Goal: Task Accomplishment & Management: Manage account settings

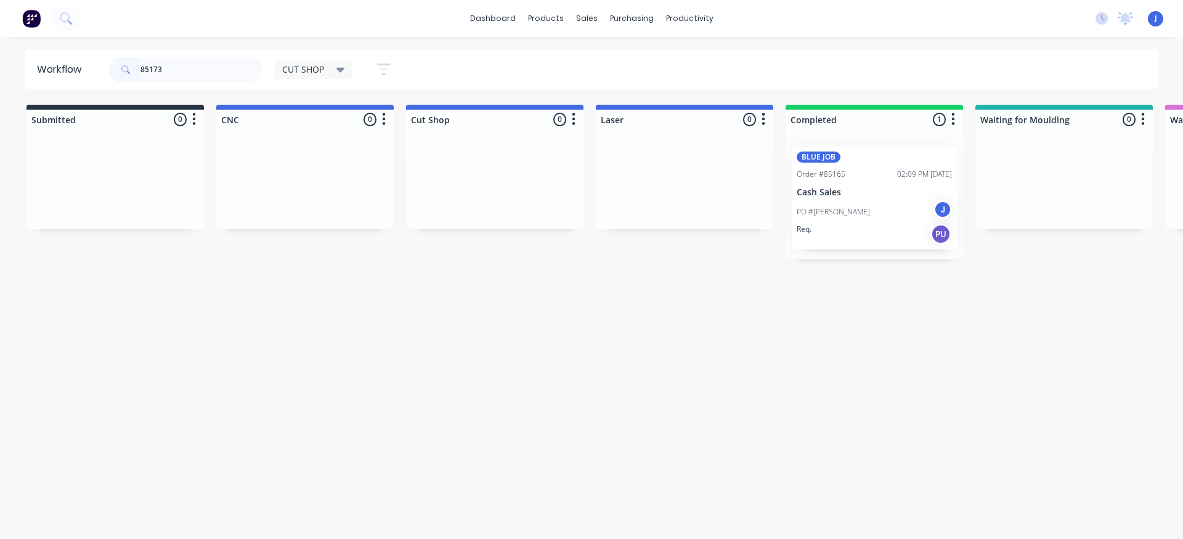
type input "85173"
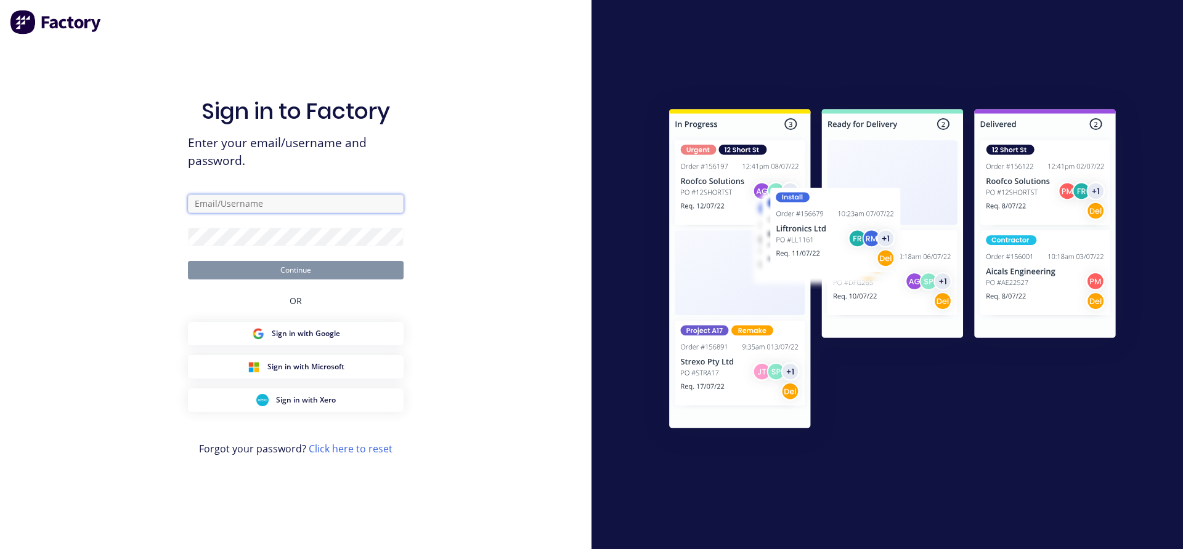
type input "[EMAIL_ADDRESS][DOMAIN_NAME]"
click at [296, 264] on button "Continue" at bounding box center [296, 270] width 216 height 18
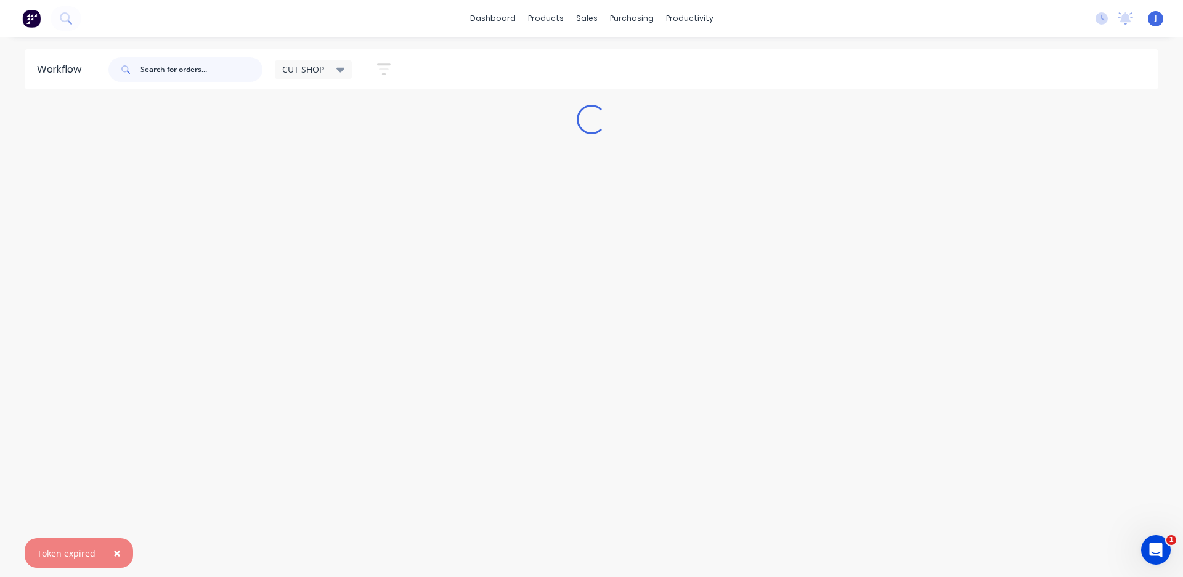
click at [218, 71] on input "text" at bounding box center [201, 69] width 122 height 25
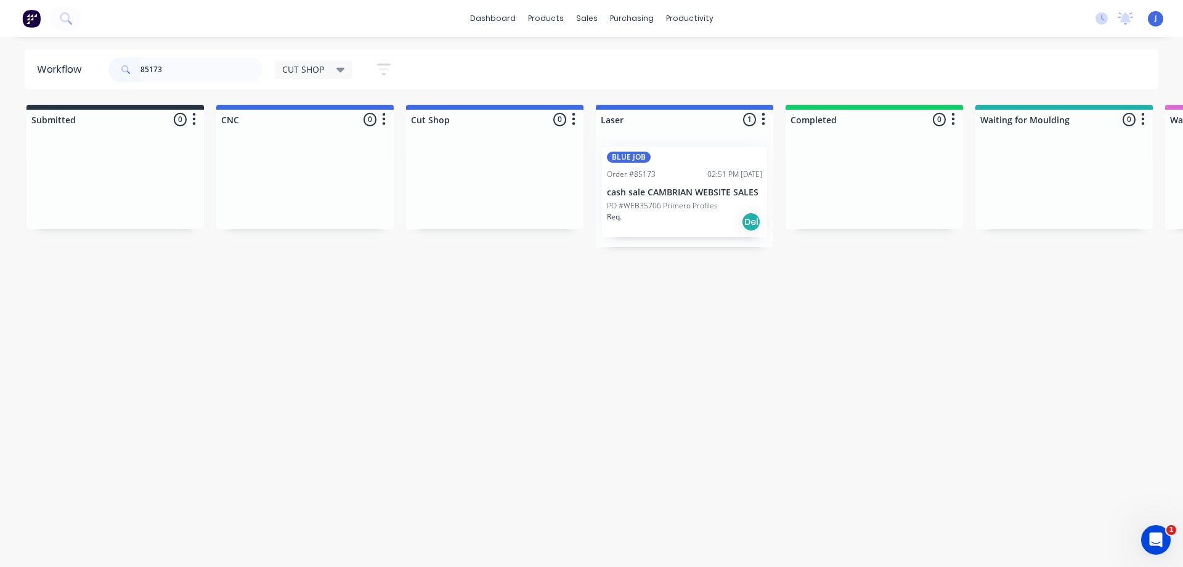
click at [685, 221] on div "Req. Del" at bounding box center [684, 221] width 155 height 21
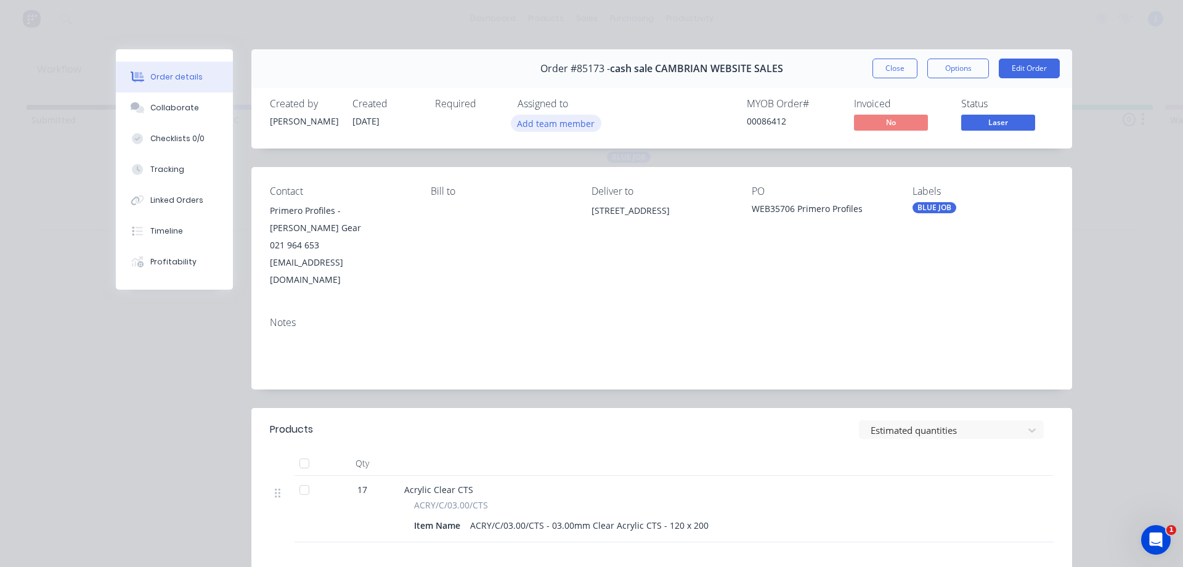
click at [581, 124] on button "Add team member" at bounding box center [556, 123] width 91 height 17
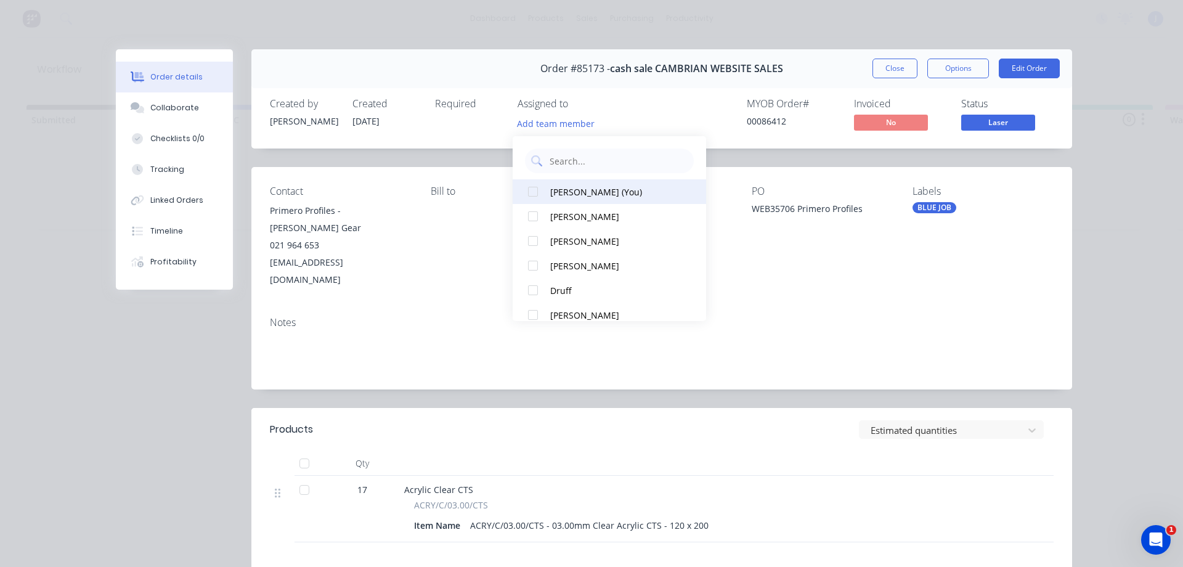
click at [588, 185] on div "[PERSON_NAME] (You)" at bounding box center [615, 191] width 130 height 13
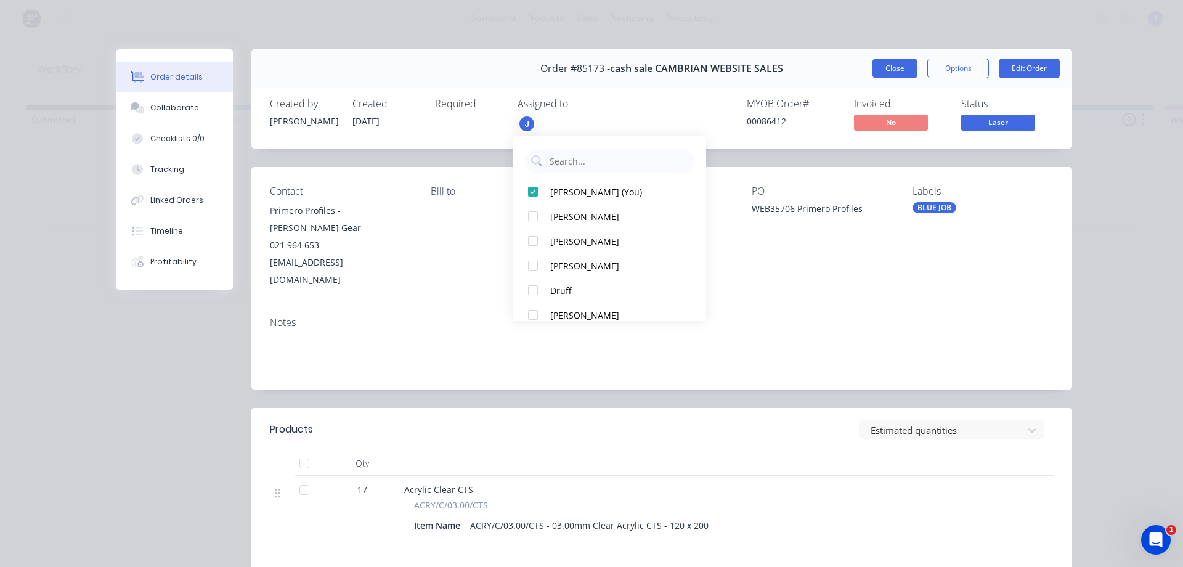
drag, startPoint x: 891, startPoint y: 61, endPoint x: 859, endPoint y: 107, distance: 55.7
click at [891, 61] on button "Close" at bounding box center [894, 69] width 45 height 20
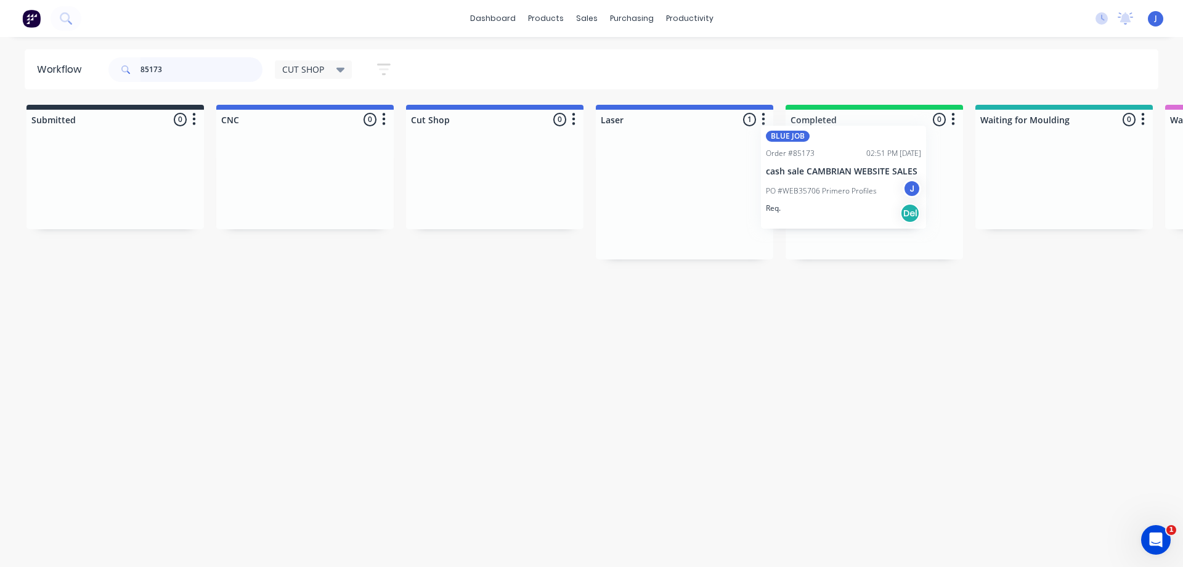
drag, startPoint x: 719, startPoint y: 214, endPoint x: 883, endPoint y: 194, distance: 165.7
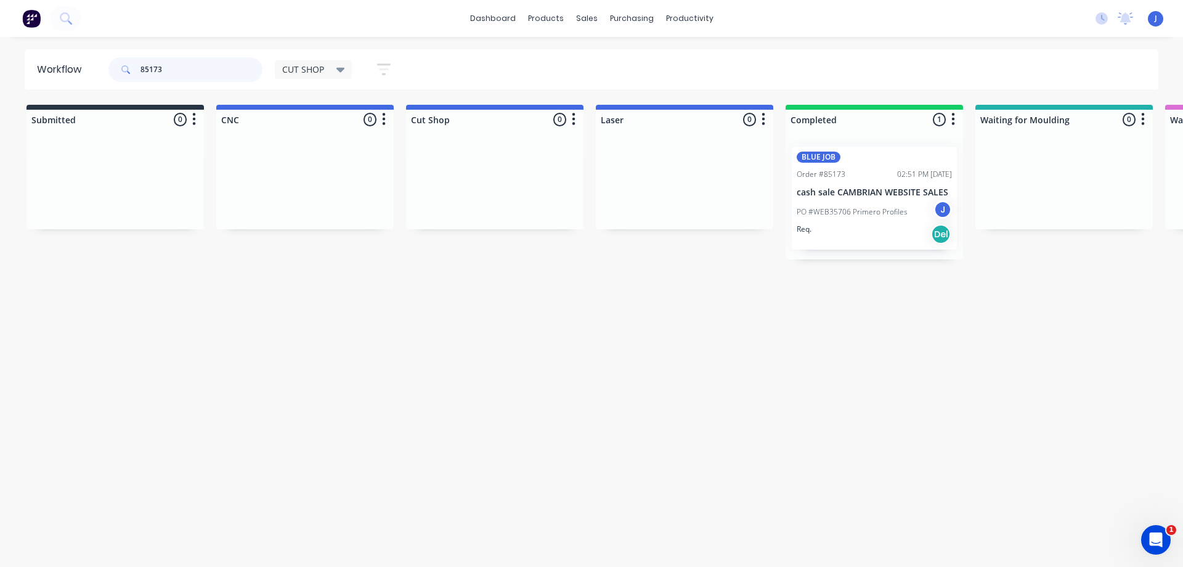
drag, startPoint x: 187, startPoint y: 63, endPoint x: 98, endPoint y: 76, distance: 90.3
click at [99, 77] on header "Workflow 85173 CUT SHOP Save new view None edit CUT SHOP (Default) edit DISPATC…" at bounding box center [592, 69] width 1134 height 40
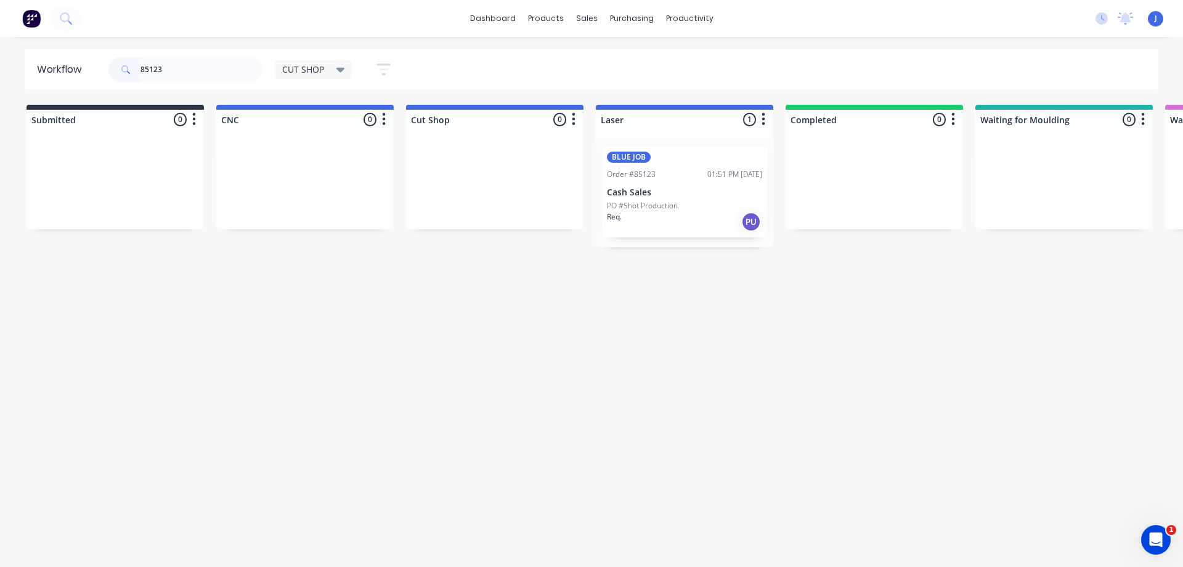
click at [640, 220] on div "Req. PU" at bounding box center [684, 221] width 155 height 21
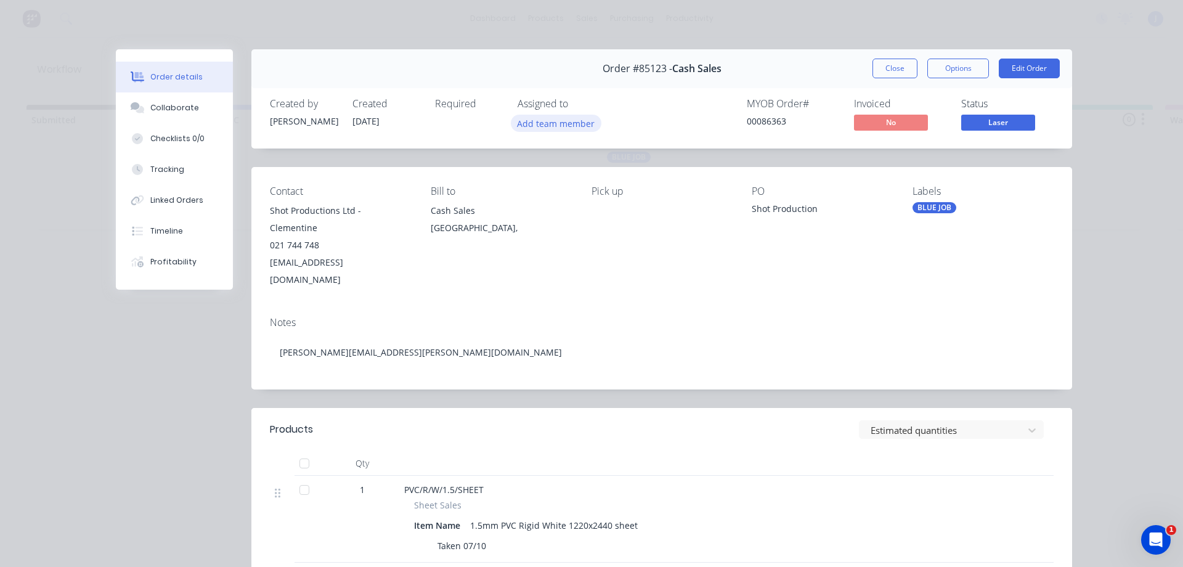
click at [544, 128] on button "Add team member" at bounding box center [556, 123] width 91 height 17
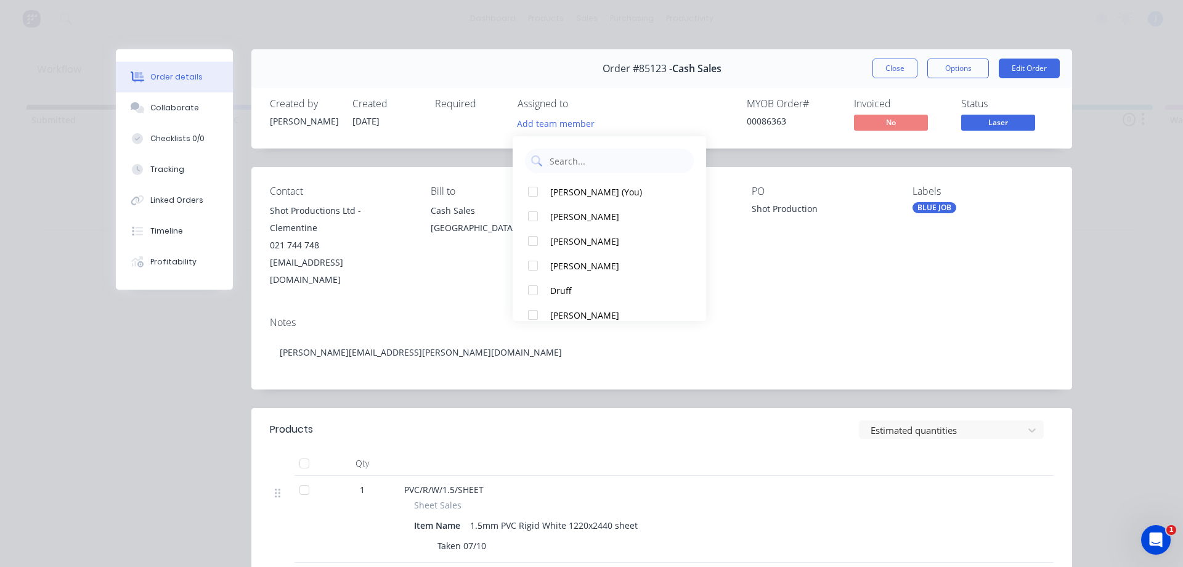
drag, startPoint x: 572, startPoint y: 191, endPoint x: 758, endPoint y: 117, distance: 200.2
click at [572, 189] on div "[PERSON_NAME] (You)" at bounding box center [615, 191] width 130 height 13
click at [893, 62] on button "Close" at bounding box center [894, 69] width 45 height 20
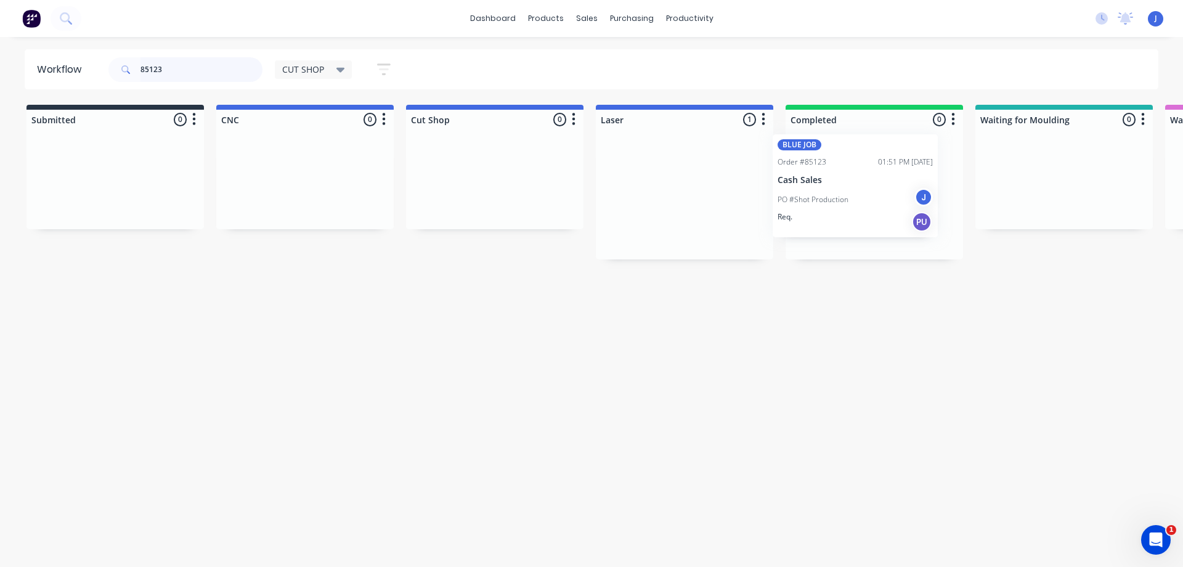
drag, startPoint x: 659, startPoint y: 209, endPoint x: 853, endPoint y: 191, distance: 194.9
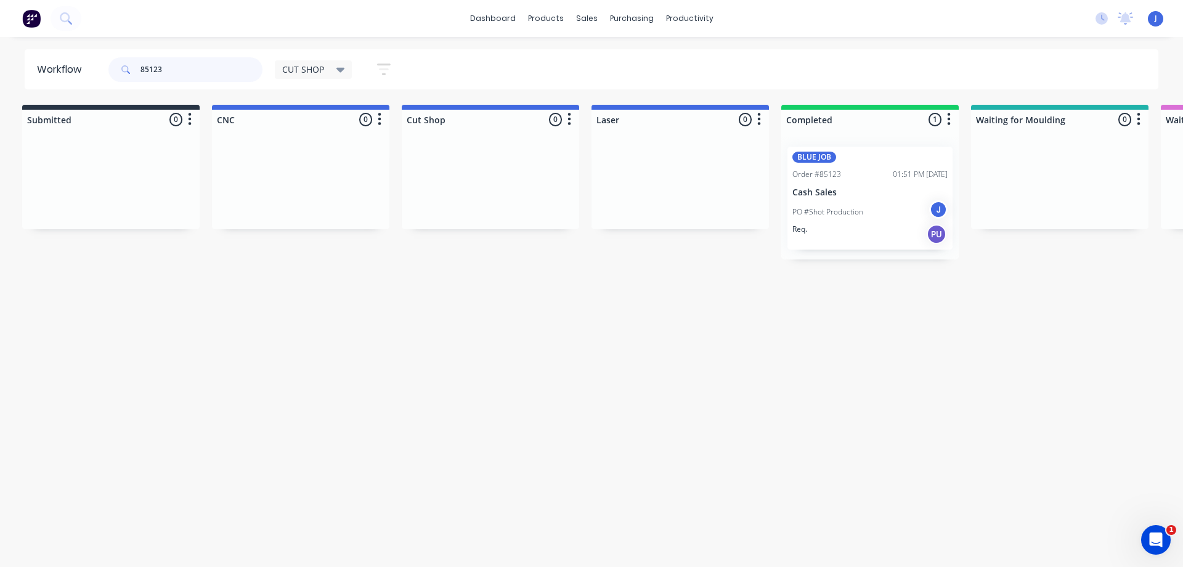
drag, startPoint x: 184, startPoint y: 65, endPoint x: 14, endPoint y: 55, distance: 170.9
click at [14, 55] on div "Workflow 85123 CUT SHOP Save new view None edit CUT SHOP (Default) edit DISPATC…" at bounding box center [591, 69] width 1183 height 40
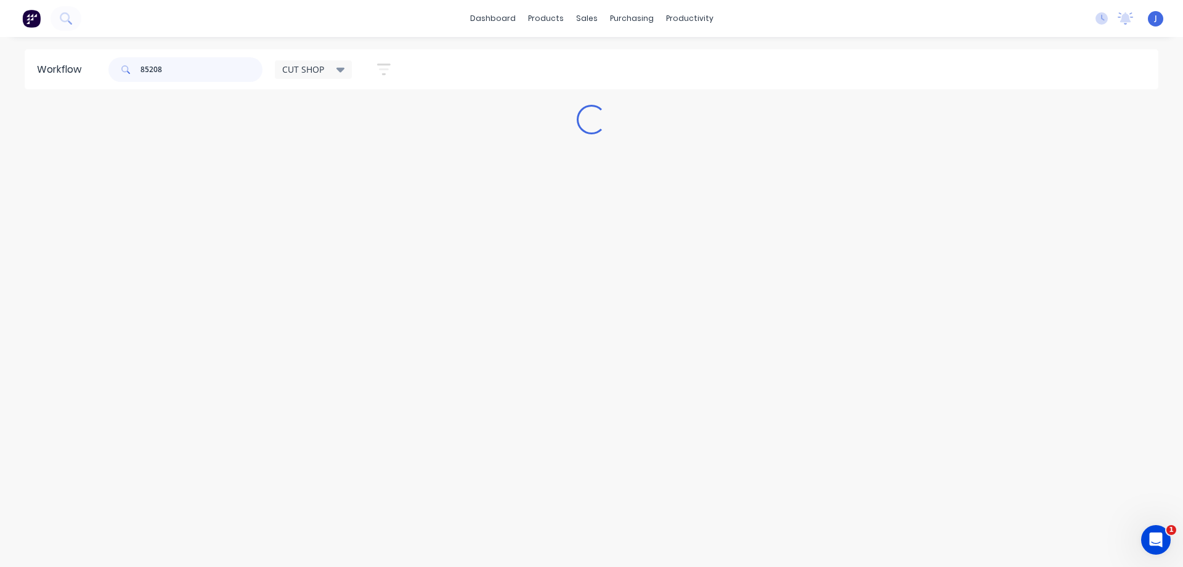
scroll to position [0, 0]
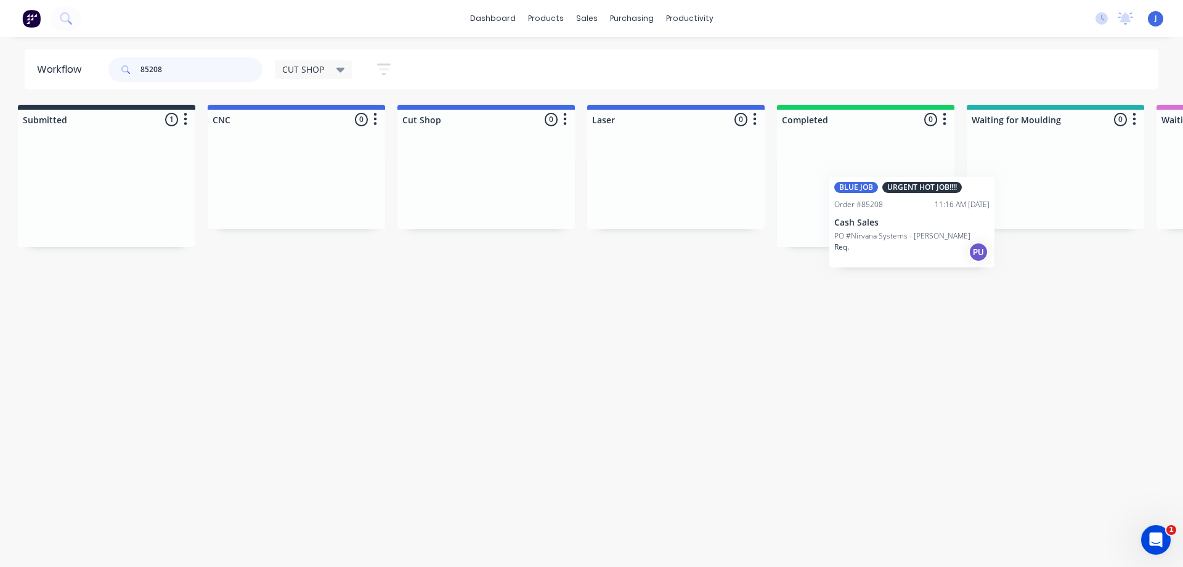
drag, startPoint x: 114, startPoint y: 208, endPoint x: 894, endPoint y: 223, distance: 780.0
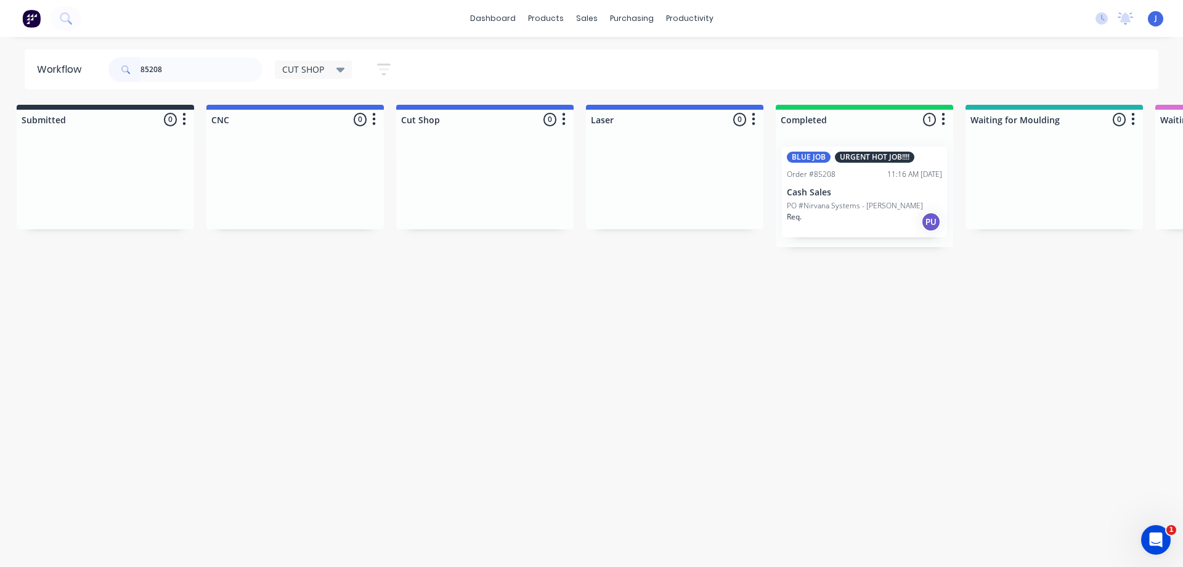
click at [867, 200] on p "PO #Nirvana Systems - [PERSON_NAME]" at bounding box center [855, 205] width 136 height 11
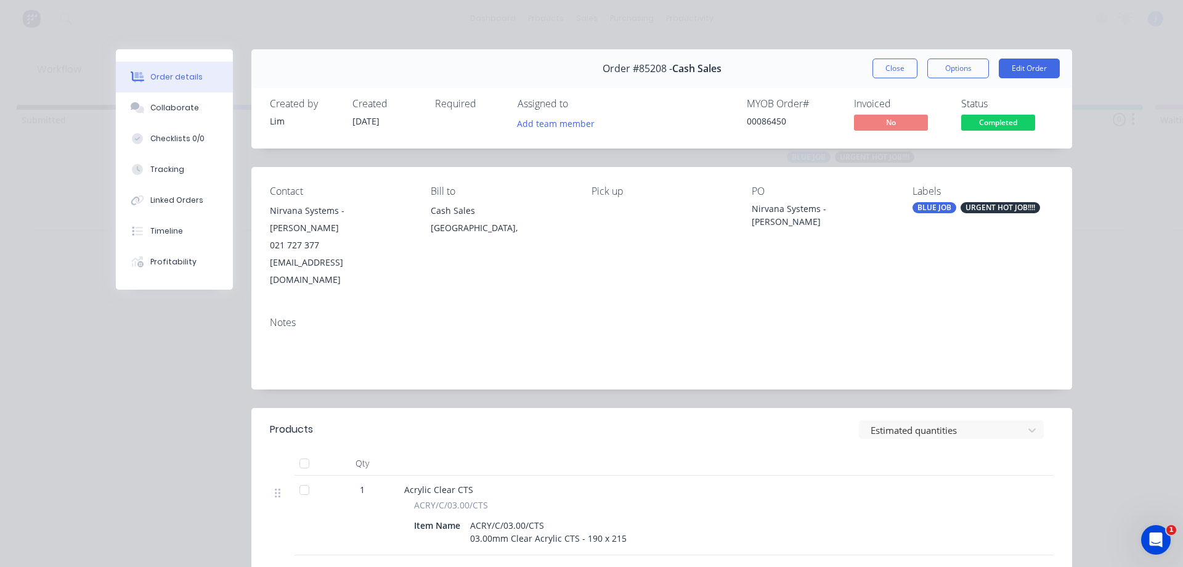
click at [554, 132] on div "Add team member" at bounding box center [578, 124] width 123 height 18
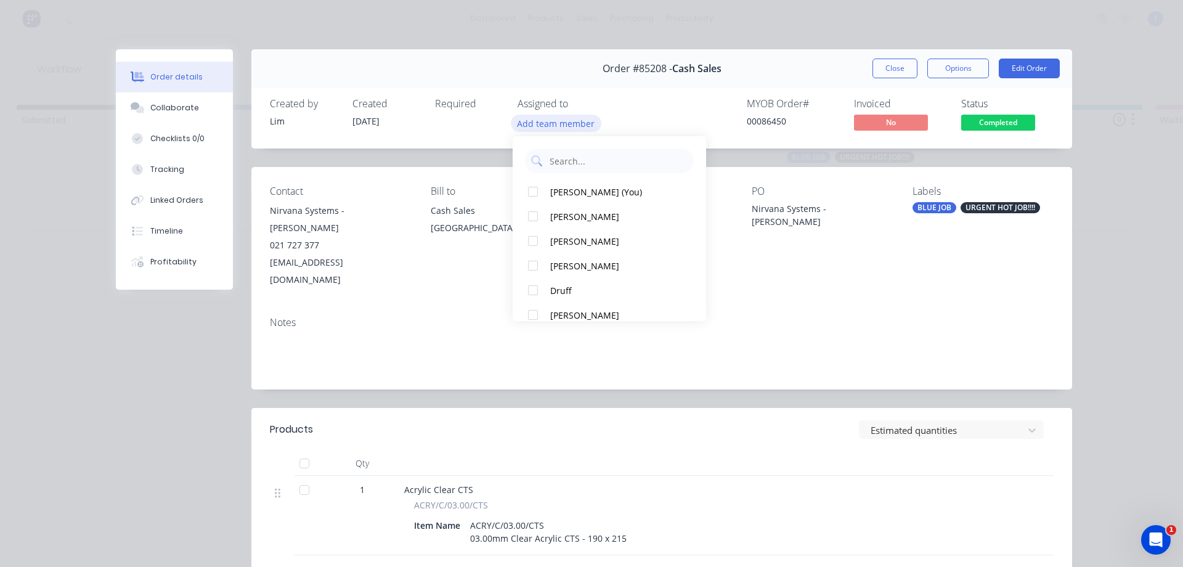
click at [561, 117] on button "Add team member" at bounding box center [556, 123] width 91 height 17
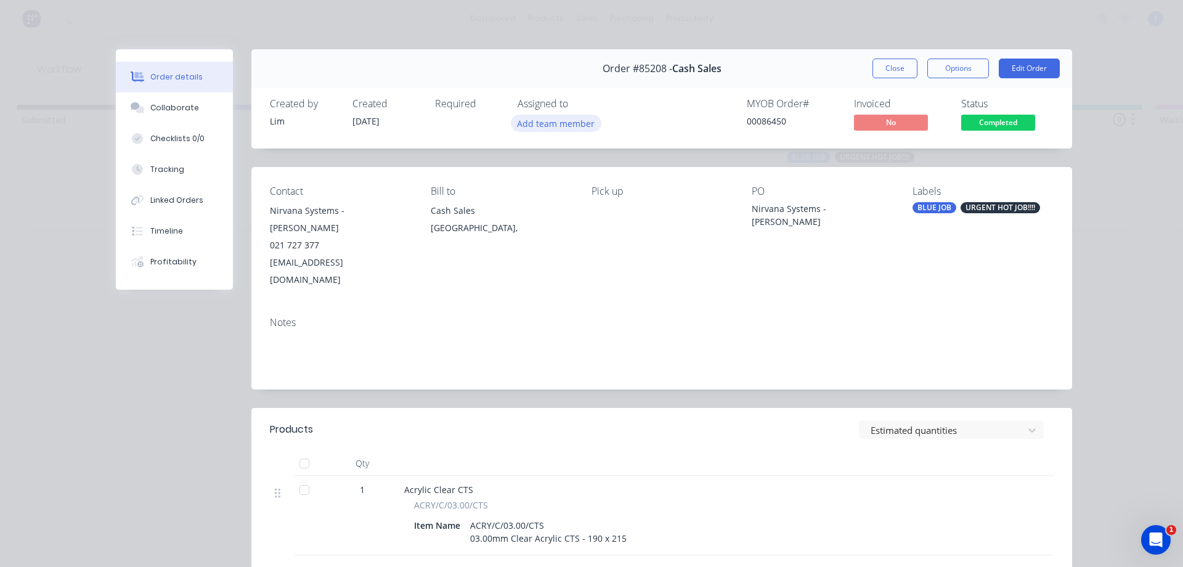
click at [562, 130] on button "Add team member" at bounding box center [556, 123] width 91 height 17
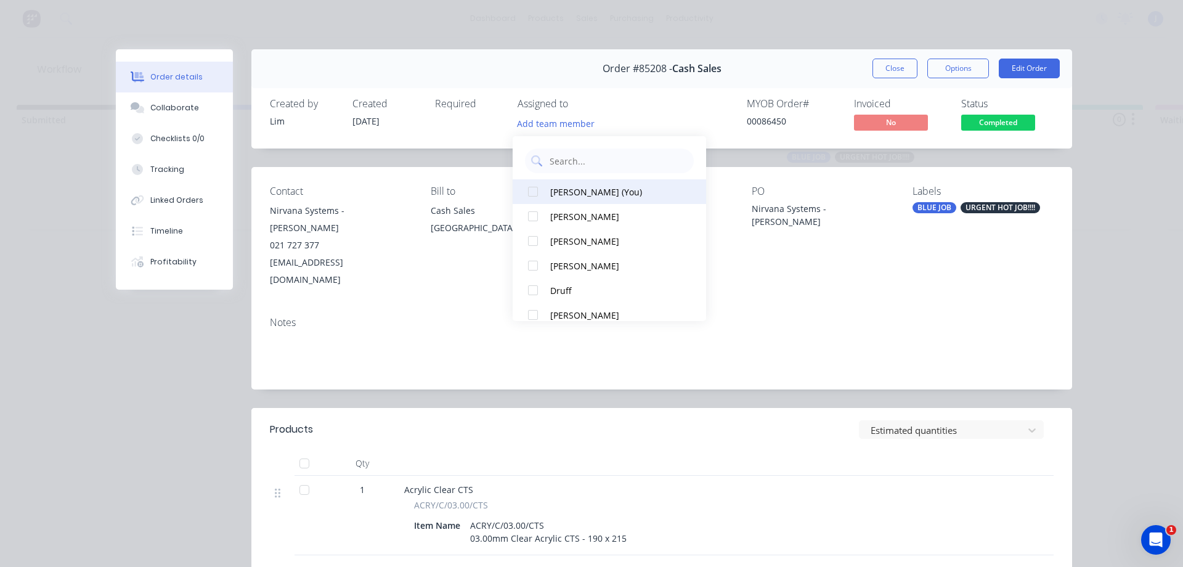
click at [586, 191] on div "[PERSON_NAME] (You)" at bounding box center [615, 191] width 130 height 13
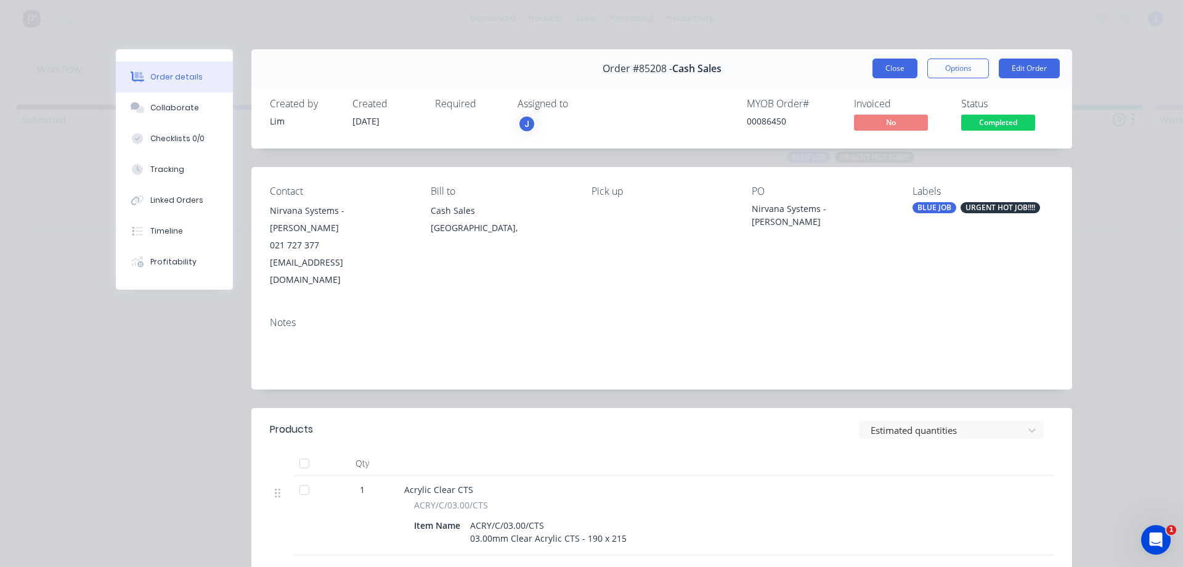
click at [885, 68] on button "Close" at bounding box center [894, 69] width 45 height 20
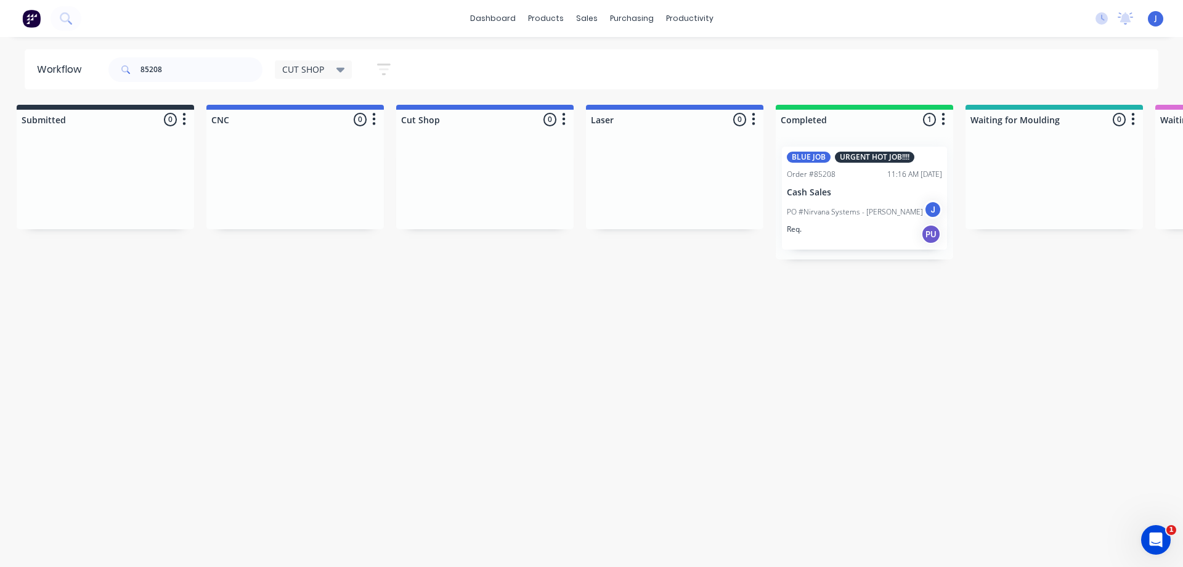
click at [730, 329] on div "Workflow 85208 CUT SHOP Save new view None edit CUT SHOP (Default) edit DISPATC…" at bounding box center [581, 295] width 1183 height 493
drag, startPoint x: 172, startPoint y: 65, endPoint x: 0, endPoint y: 90, distance: 173.6
click at [0, 90] on div "Workflow 85208 CUT SHOP Save new view None edit CUT SHOP (Default) edit DISPATC…" at bounding box center [581, 295] width 1183 height 493
type input "85188"
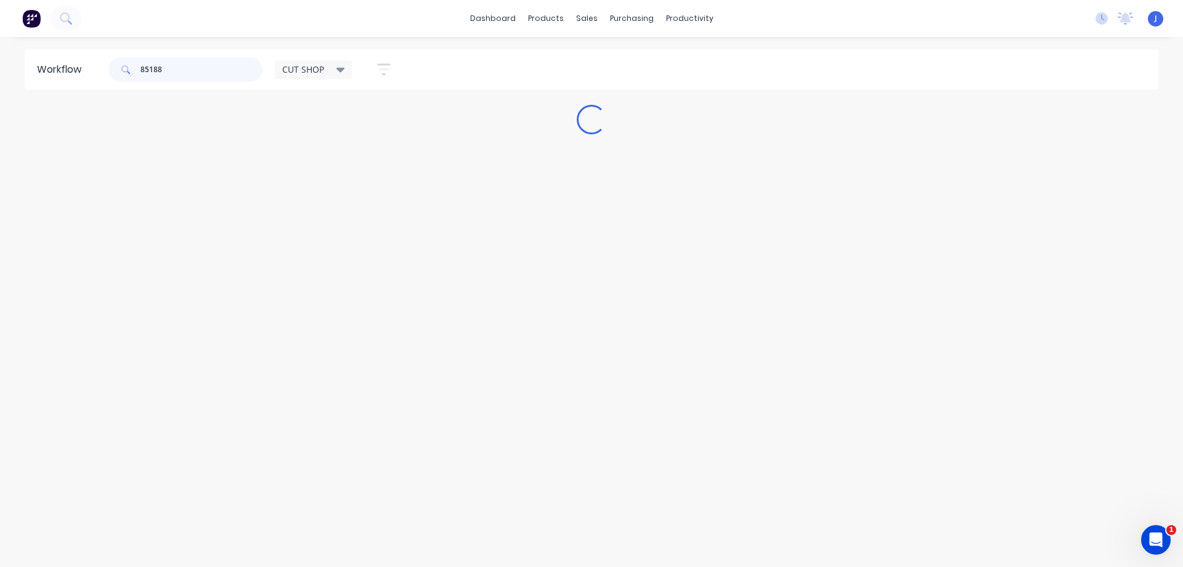
scroll to position [0, 0]
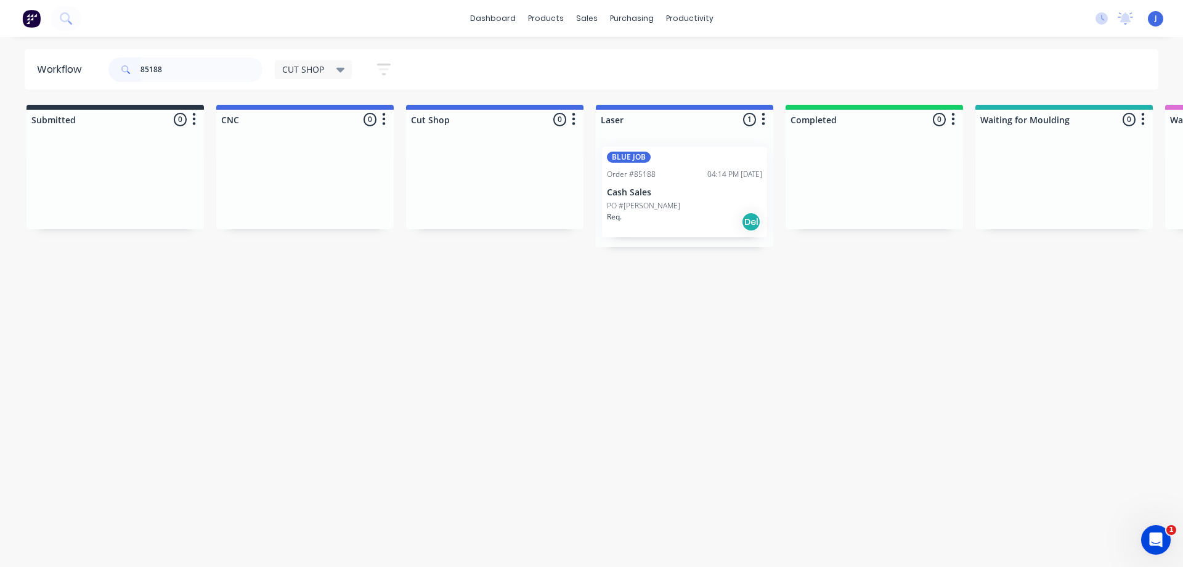
click at [682, 191] on p "Cash Sales" at bounding box center [684, 192] width 155 height 10
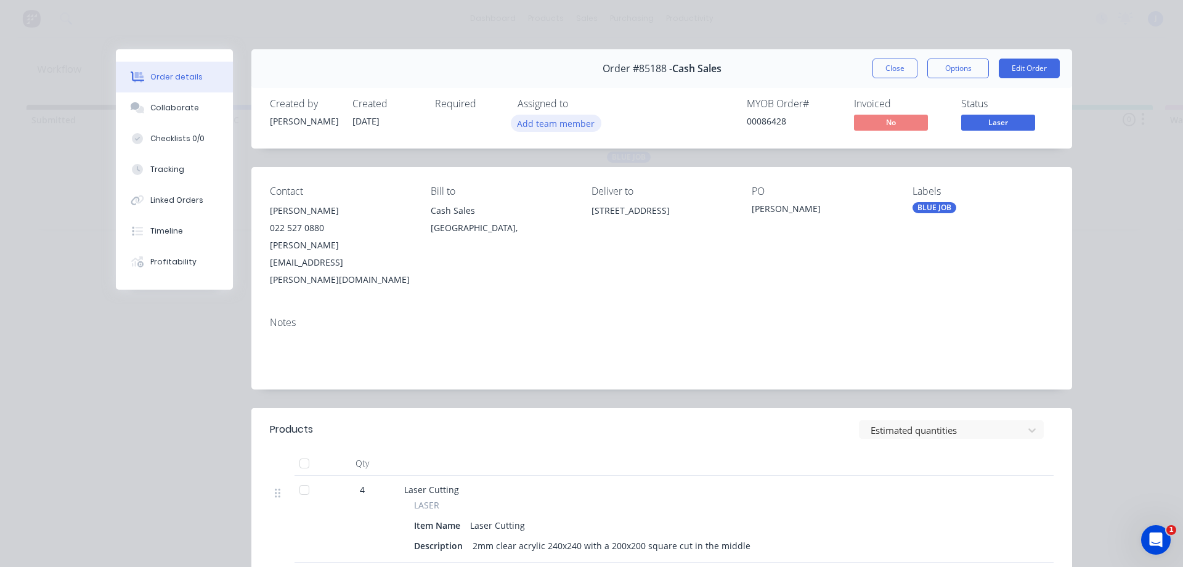
click at [551, 127] on button "Add team member" at bounding box center [556, 123] width 91 height 17
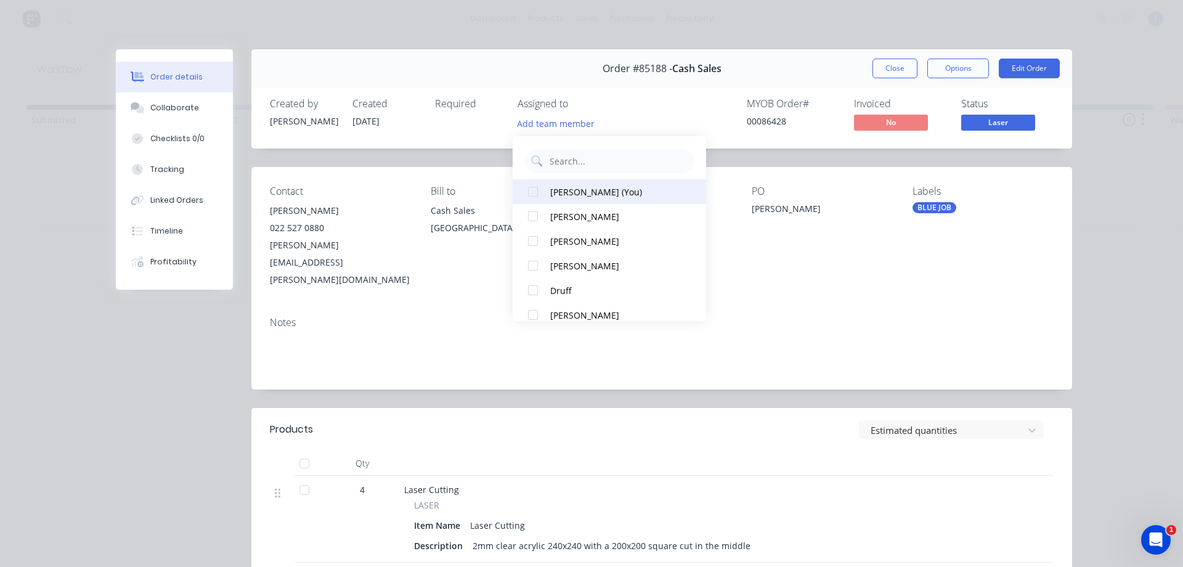
drag, startPoint x: 578, startPoint y: 189, endPoint x: 605, endPoint y: 185, distance: 26.8
click at [579, 189] on div "[PERSON_NAME] (You)" at bounding box center [615, 191] width 130 height 13
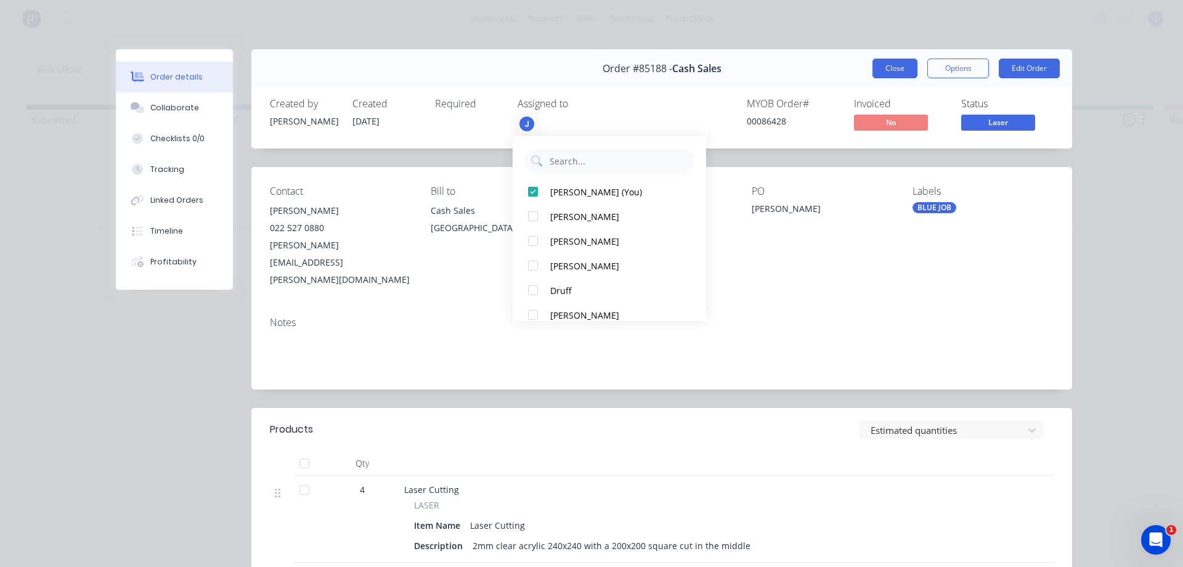
click at [881, 69] on button "Close" at bounding box center [894, 69] width 45 height 20
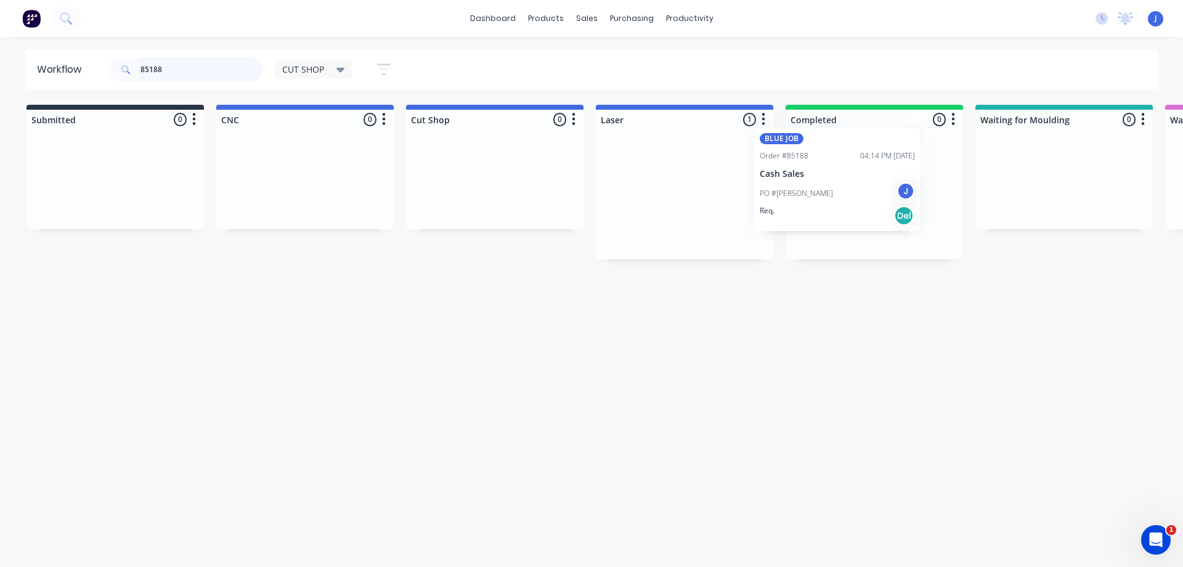
drag, startPoint x: 818, startPoint y: 189, endPoint x: 901, endPoint y: 179, distance: 83.8
